Goal: Task Accomplishment & Management: Complete application form

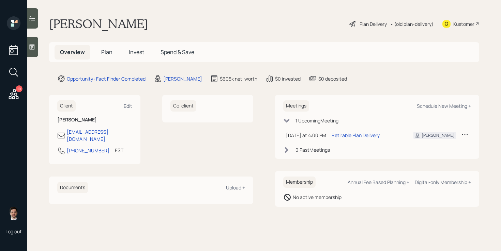
click at [98, 51] on h5 "Plan" at bounding box center [107, 52] width 22 height 15
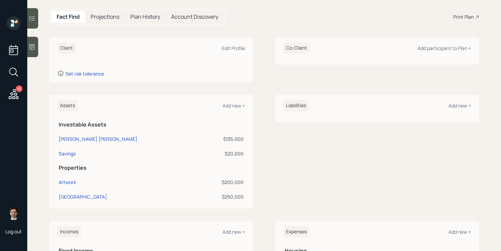
scroll to position [84, 0]
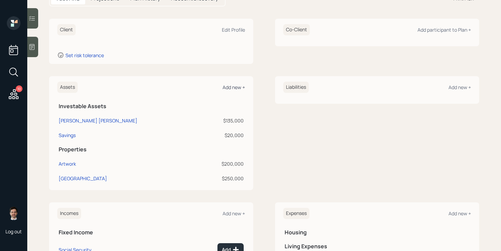
click at [233, 87] on div "Add new +" at bounding box center [233, 87] width 22 height 6
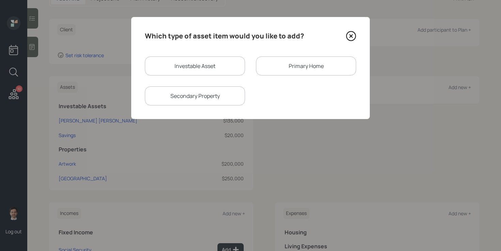
click at [287, 67] on div "Primary Home" at bounding box center [306, 66] width 100 height 19
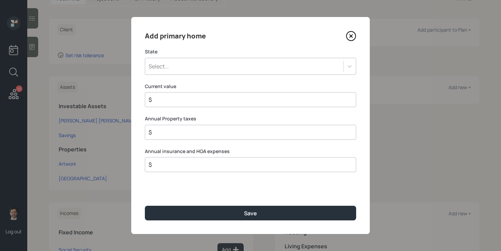
click at [215, 70] on div "Select..." at bounding box center [244, 67] width 198 height 12
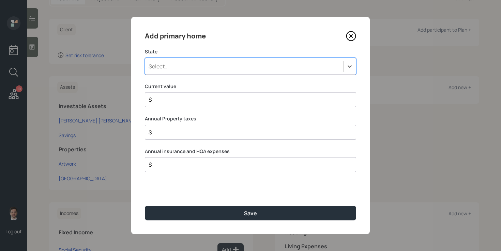
click at [211, 72] on div "Select..." at bounding box center [244, 67] width 198 height 12
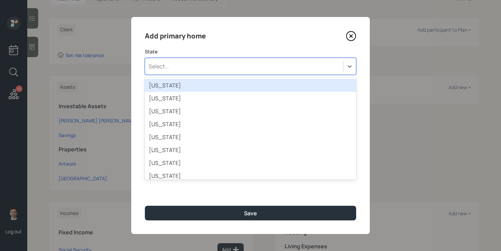
click at [212, 63] on div "Select..." at bounding box center [244, 67] width 198 height 12
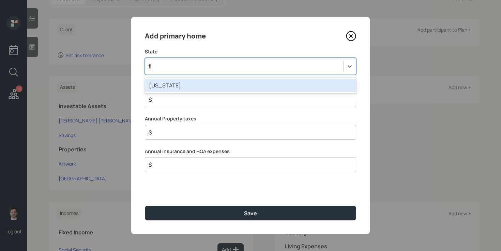
type input "f"
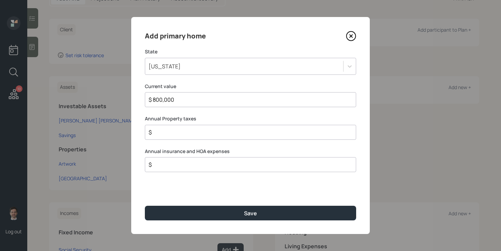
type input "$ 800,000"
click at [145, 206] on button "Save" at bounding box center [250, 213] width 211 height 15
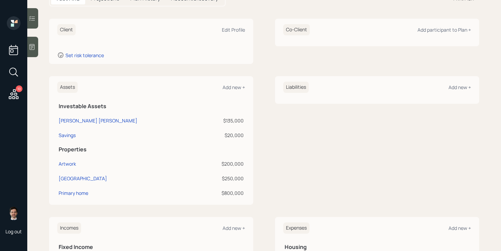
click at [45, 110] on main "[PERSON_NAME] Plan Delivery • (old plan-delivery) Kustomer Overview Plan Invest…" at bounding box center [263, 125] width 473 height 251
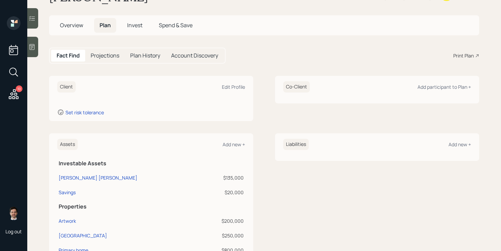
scroll to position [23, 0]
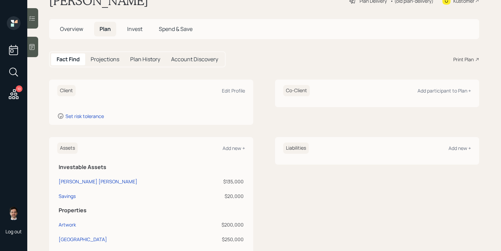
click at [65, 31] on span "Overview" at bounding box center [71, 28] width 23 height 7
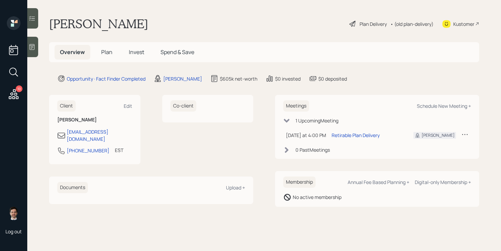
click at [216, 23] on div "[PERSON_NAME] Plan Delivery • (old plan-delivery) Kustomer" at bounding box center [264, 23] width 430 height 15
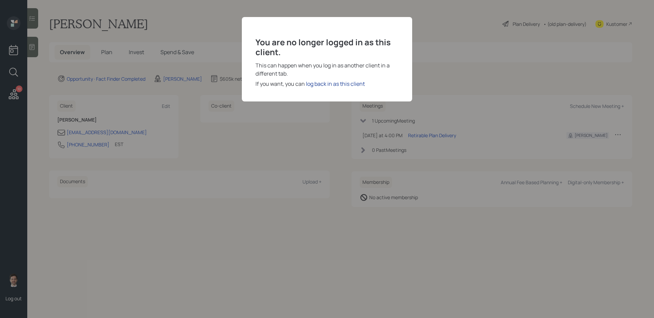
click at [322, 83] on div "log back in as this client" at bounding box center [335, 84] width 59 height 8
